Goal: Navigation & Orientation: Find specific page/section

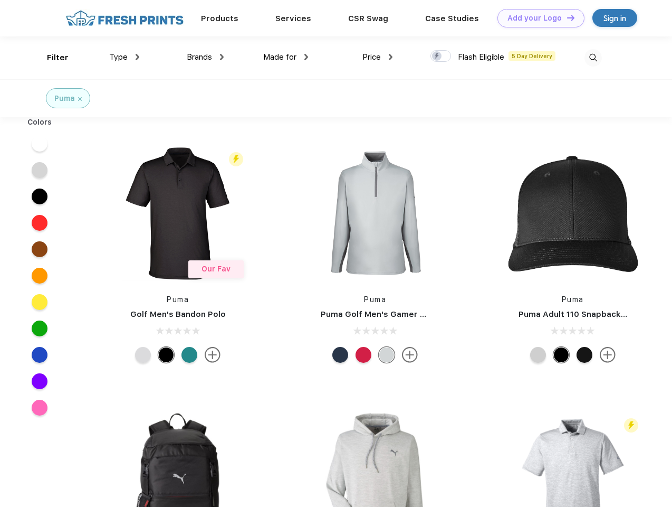
click at [537, 18] on link "Add your Logo Design Tool" at bounding box center [541, 18] width 87 height 18
click at [0, 0] on div "Design Tool" at bounding box center [0, 0] width 0 height 0
click at [566, 17] on link "Add your Logo Design Tool" at bounding box center [541, 18] width 87 height 18
click at [51, 58] on div "Filter" at bounding box center [58, 58] width 22 height 12
click at [125, 57] on span "Type" at bounding box center [118, 56] width 18 height 9
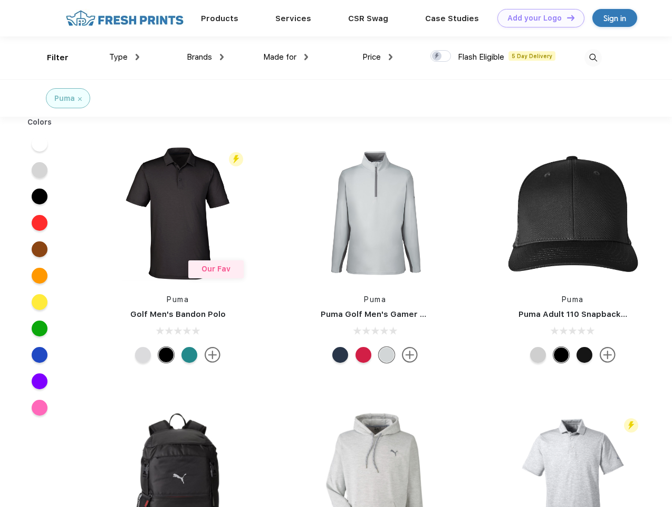
click at [205, 57] on span "Brands" at bounding box center [199, 56] width 25 height 9
click at [286, 57] on span "Made for" at bounding box center [279, 56] width 33 height 9
click at [378, 57] on span "Price" at bounding box center [372, 56] width 18 height 9
click at [441, 56] on div at bounding box center [441, 56] width 21 height 12
click at [437, 56] on input "checkbox" at bounding box center [434, 53] width 7 height 7
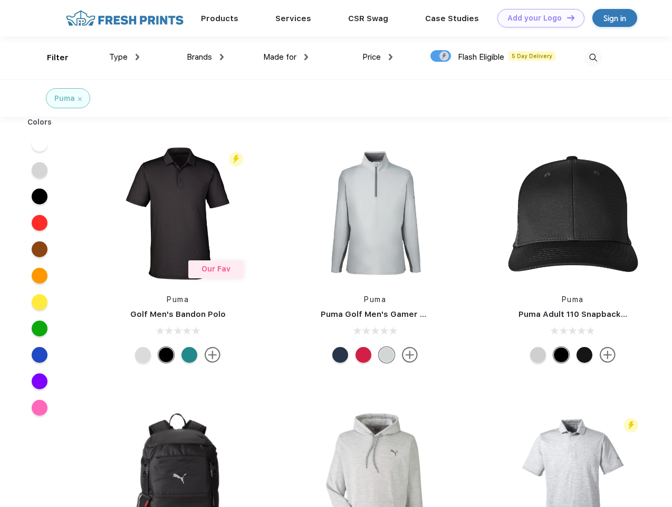
click at [593, 58] on img at bounding box center [593, 57] width 17 height 17
